Goal: Transaction & Acquisition: Purchase product/service

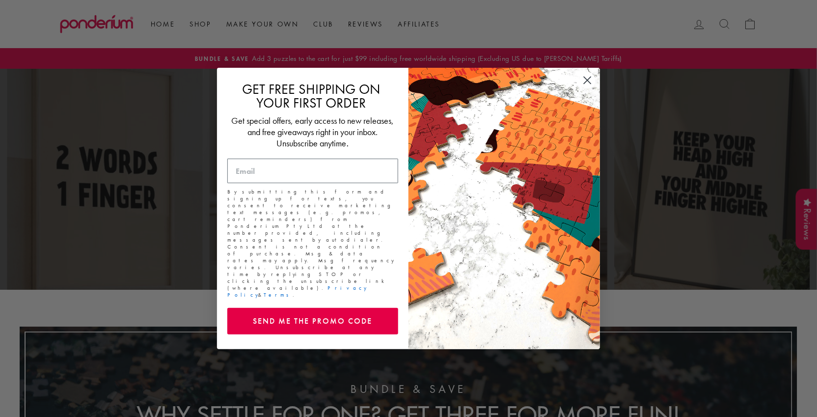
click at [586, 84] on icon "Close dialog" at bounding box center [587, 80] width 7 height 7
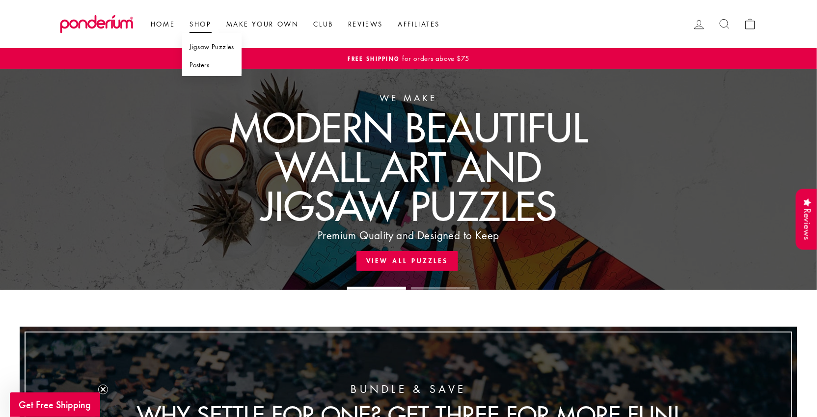
click at [210, 44] on link "Jigsaw Puzzles" at bounding box center [211, 47] width 59 height 18
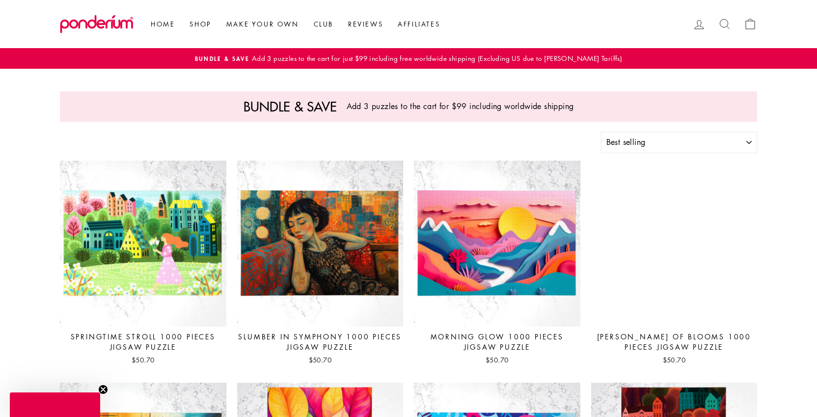
select select "best-selling"
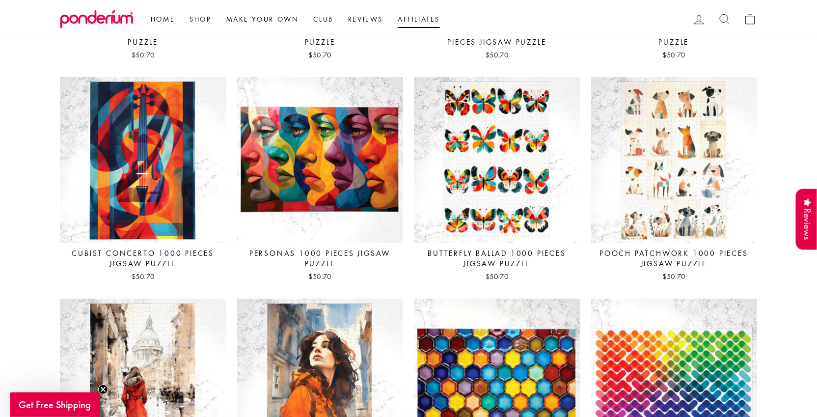
scroll to position [3409, 0]
